Goal: Task Accomplishment & Management: Manage account settings

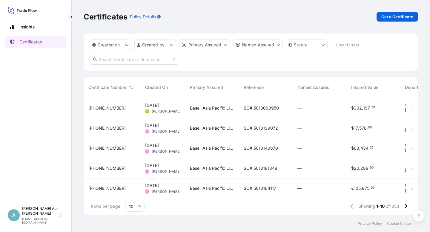
scroll to position [115, 330]
click at [114, 63] on input "text" at bounding box center [135, 59] width 90 height 11
type input "1394-2"
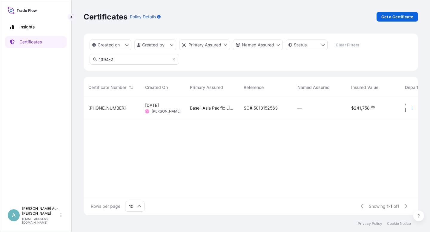
click at [250, 109] on span "SO# 5013152563" at bounding box center [261, 108] width 34 height 6
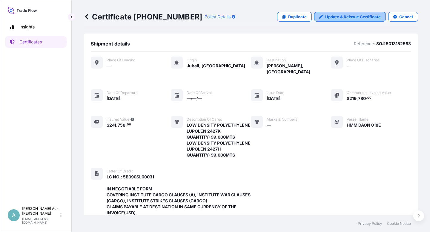
click at [352, 16] on p "Update & Reissue Certificate" at bounding box center [353, 17] width 56 height 6
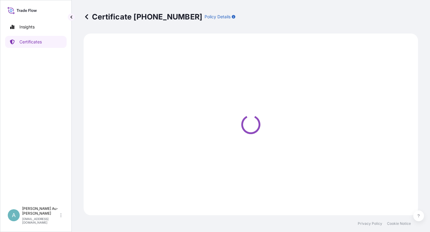
select select "Sea"
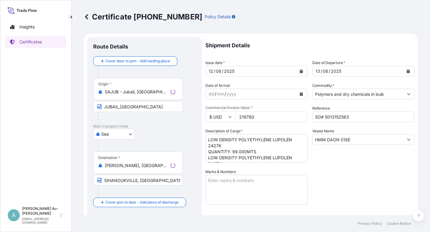
select select "32034"
click at [300, 72] on icon "Calendar" at bounding box center [301, 71] width 3 height 4
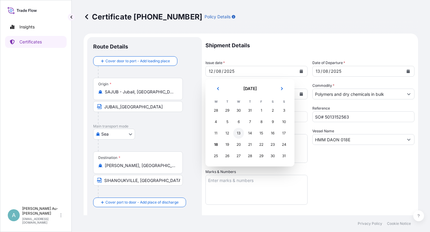
click at [239, 134] on div "13" at bounding box center [238, 133] width 11 height 11
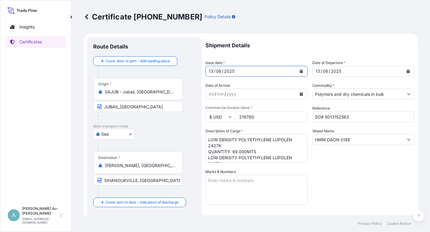
click at [407, 72] on icon "Calendar" at bounding box center [408, 71] width 3 height 4
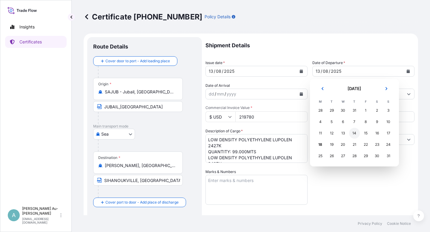
click at [354, 135] on div "14" at bounding box center [354, 133] width 11 height 11
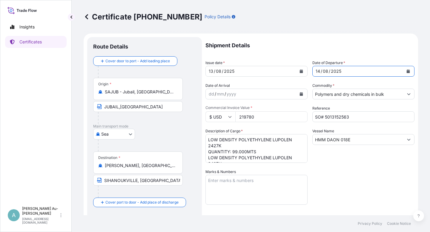
click at [325, 178] on div "Shipment Details Issue date * [DATE] Date of Departure * [DATE] Date of Arrival…" at bounding box center [310, 191] width 209 height 308
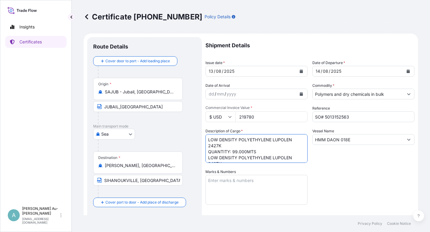
click at [272, 141] on textarea "LOW DENSITY POLYETHYLENE LUPOLEN 2427K QUANTITY: 99.000MTS LOW DENSITY POLYETHY…" at bounding box center [257, 148] width 102 height 29
click at [272, 153] on textarea "LOW DENSITY POLYETHYLENE LUPOLEN 2427K QUANTITY: 99.000MTS LOW DENSITY POLYETHY…" at bounding box center [257, 148] width 102 height 29
type textarea "LUPOLEN 2427K QUANTITY: 99.000MTS LUPOLEN 2427H QUANTITY: 99.000MTS"
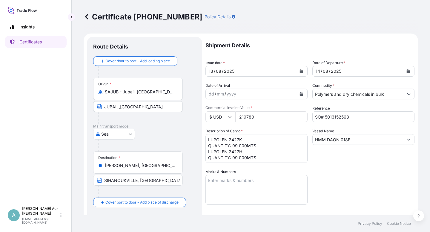
drag, startPoint x: 350, startPoint y: 163, endPoint x: 346, endPoint y: 163, distance: 4.2
click at [349, 163] on div "Shipment Details Issue date * [DATE] Date of Departure * [DATE] Date of Arrival…" at bounding box center [310, 191] width 209 height 308
click at [350, 175] on div "Shipment Details Issue date * [DATE] Date of Departure * [DATE] Date of Arrival…" at bounding box center [310, 191] width 209 height 308
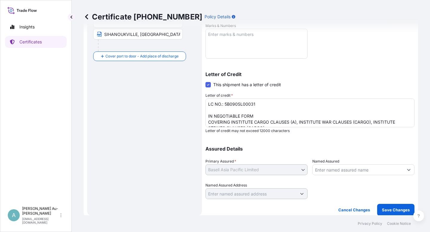
scroll to position [146, 0]
click at [388, 211] on p "Save Changes" at bounding box center [396, 209] width 28 height 6
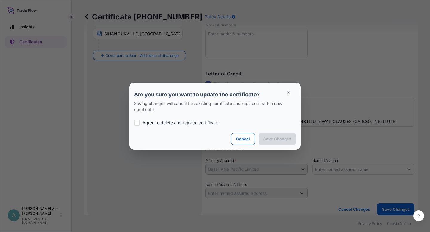
click at [184, 123] on p "Agree to delete and replace certificate" at bounding box center [181, 123] width 76 height 6
checkbox input "true"
click at [289, 141] on p "Save Changes" at bounding box center [278, 139] width 28 height 6
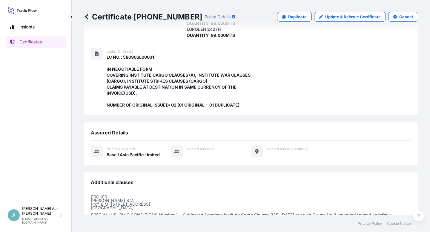
scroll to position [190, 0]
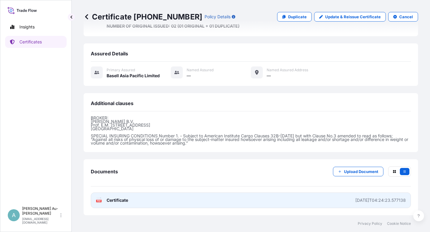
click at [120, 202] on span "Certificate" at bounding box center [118, 200] width 22 height 6
